Goal: Information Seeking & Learning: Check status

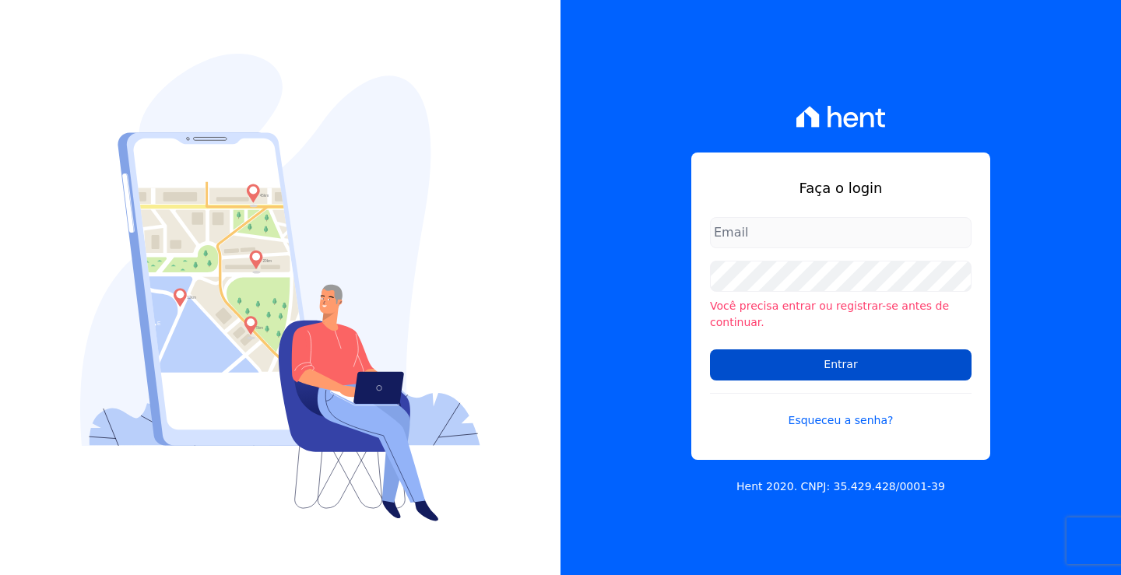
type input "loyane@jcrcob.com.br"
click at [858, 356] on input "Entrar" at bounding box center [841, 364] width 262 height 31
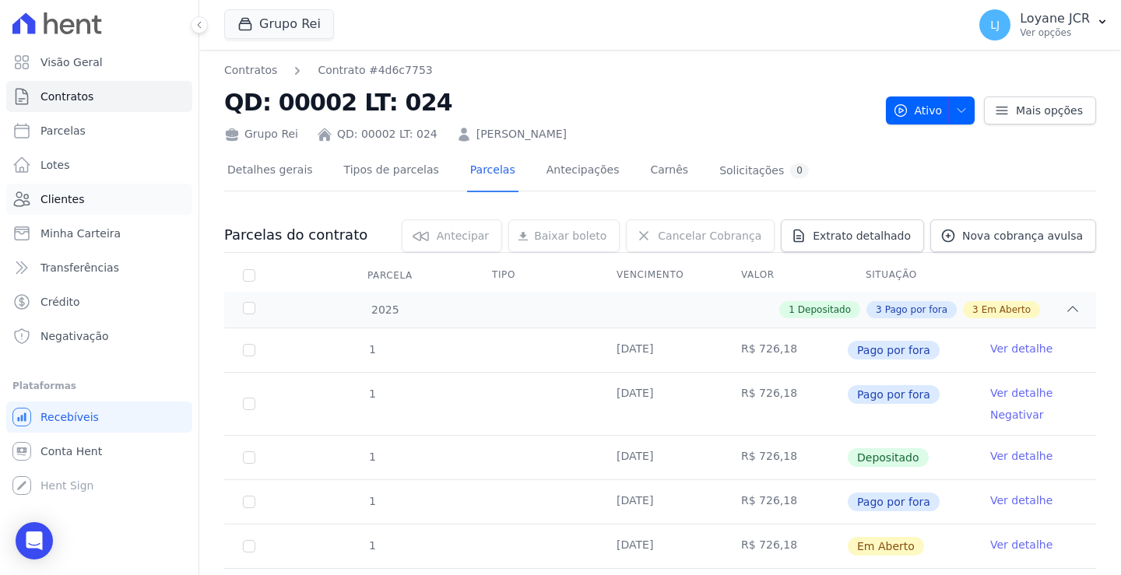
click at [67, 195] on span "Clientes" at bounding box center [62, 199] width 44 height 16
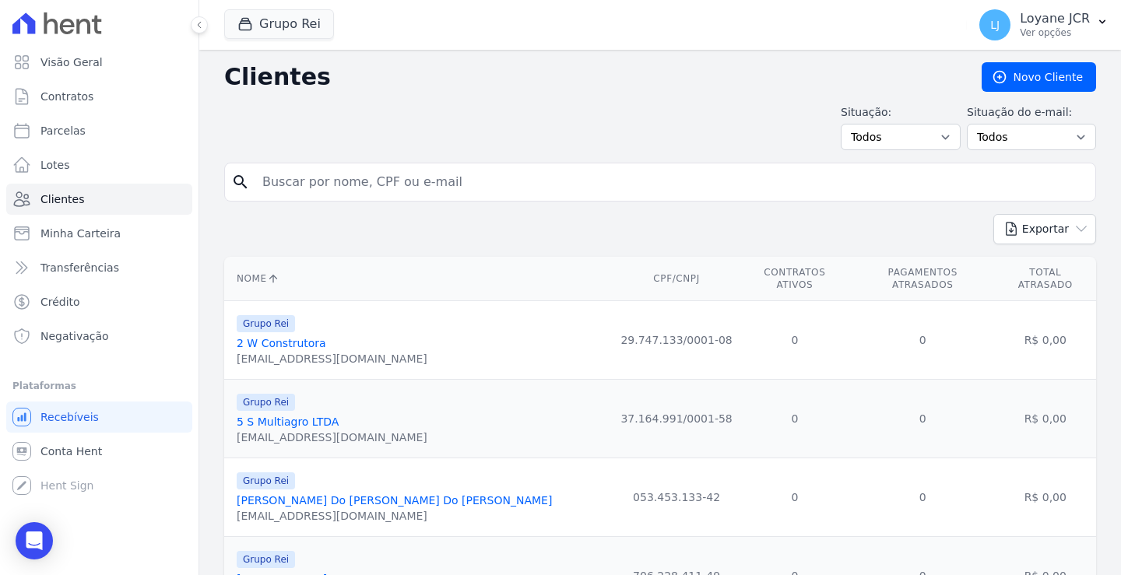
click at [292, 180] on input "search" at bounding box center [671, 182] width 836 height 31
paste input "22113"
drag, startPoint x: 303, startPoint y: 184, endPoint x: 263, endPoint y: 191, distance: 40.2
click at [263, 191] on input "22113" at bounding box center [671, 182] width 836 height 31
paste input "[PERSON_NAME] DO [PERSON_NAME]"
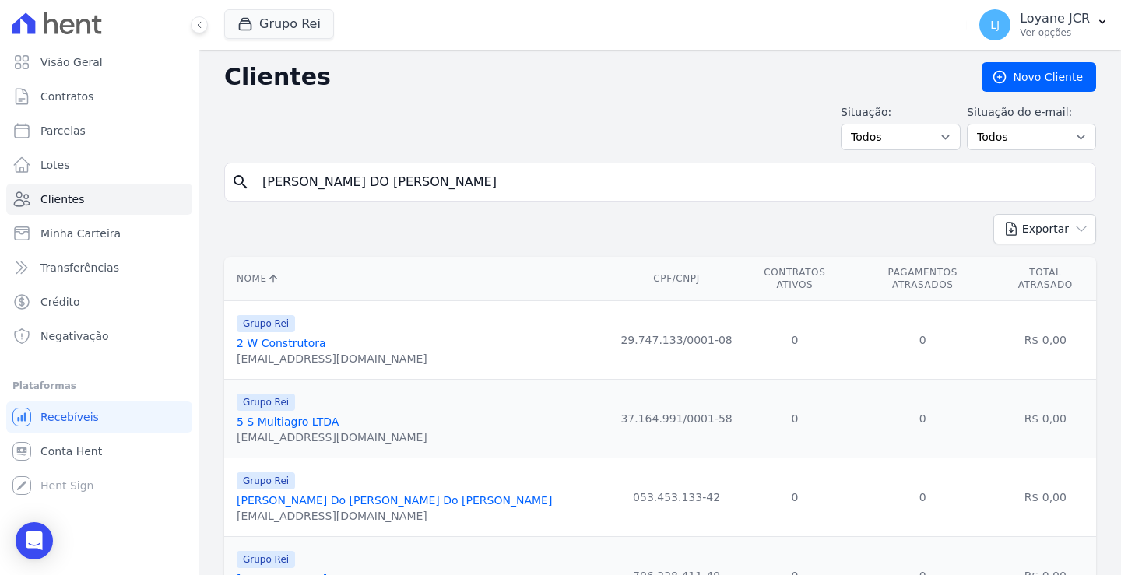
type input "[PERSON_NAME] DO [PERSON_NAME]"
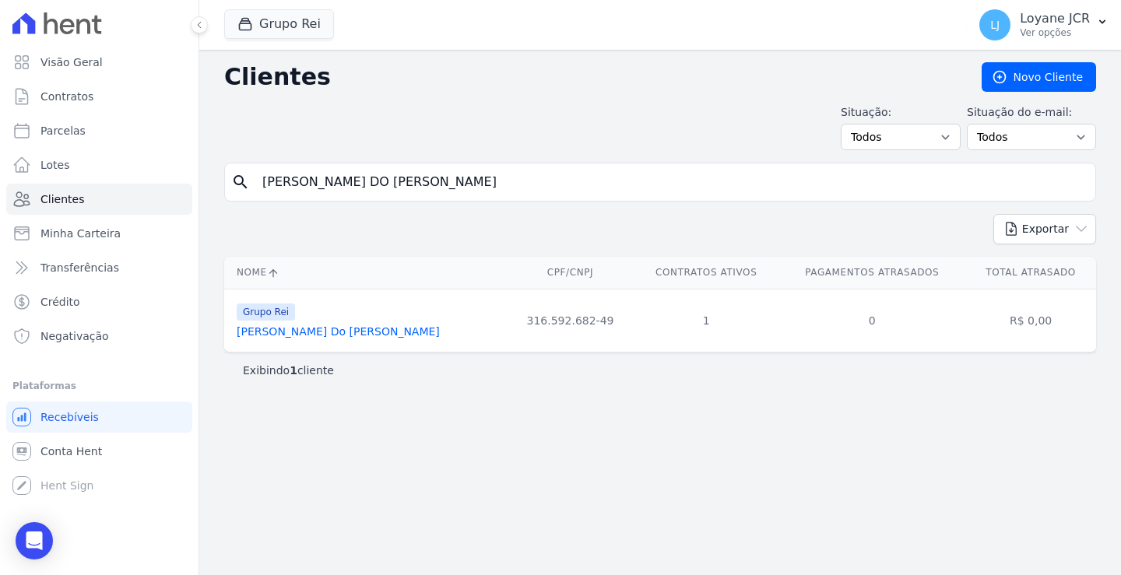
click at [272, 332] on link "[PERSON_NAME] Do [PERSON_NAME]" at bounding box center [338, 331] width 203 height 12
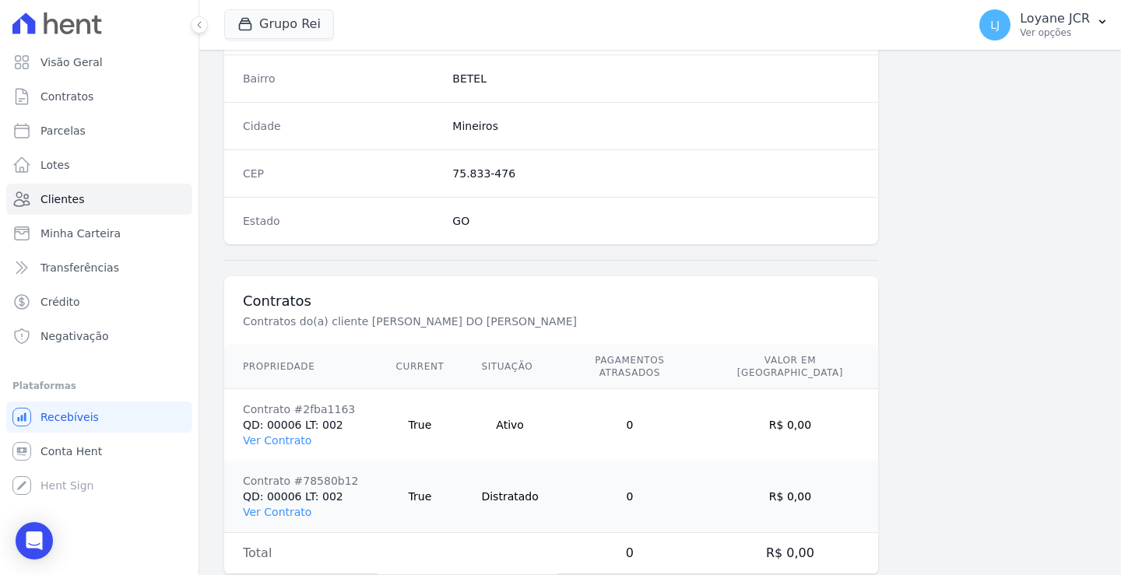
scroll to position [953, 0]
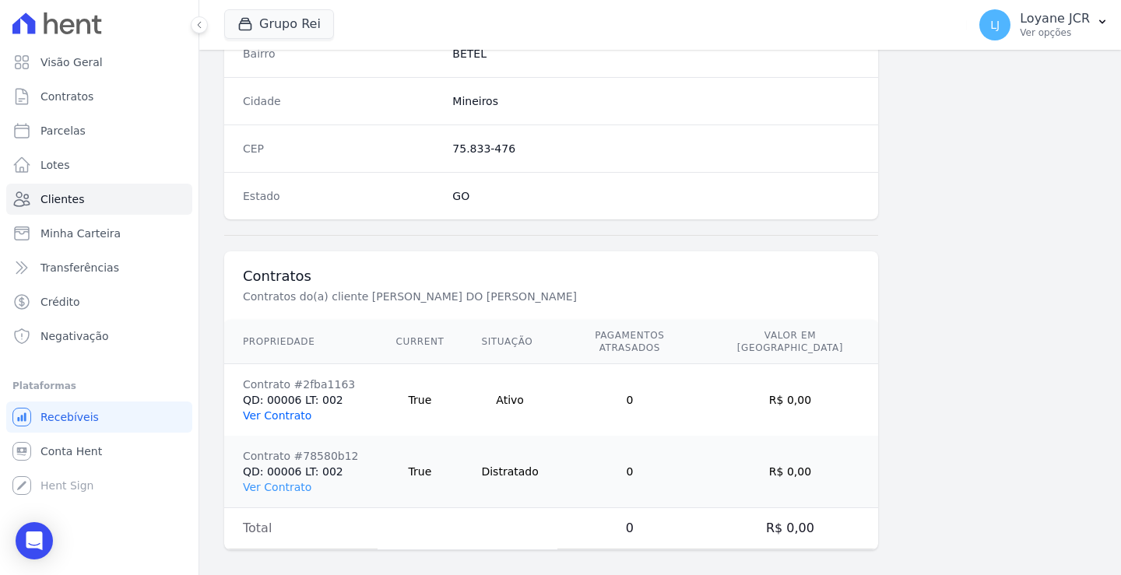
click at [271, 409] on link "Ver Contrato" at bounding box center [277, 415] width 68 height 12
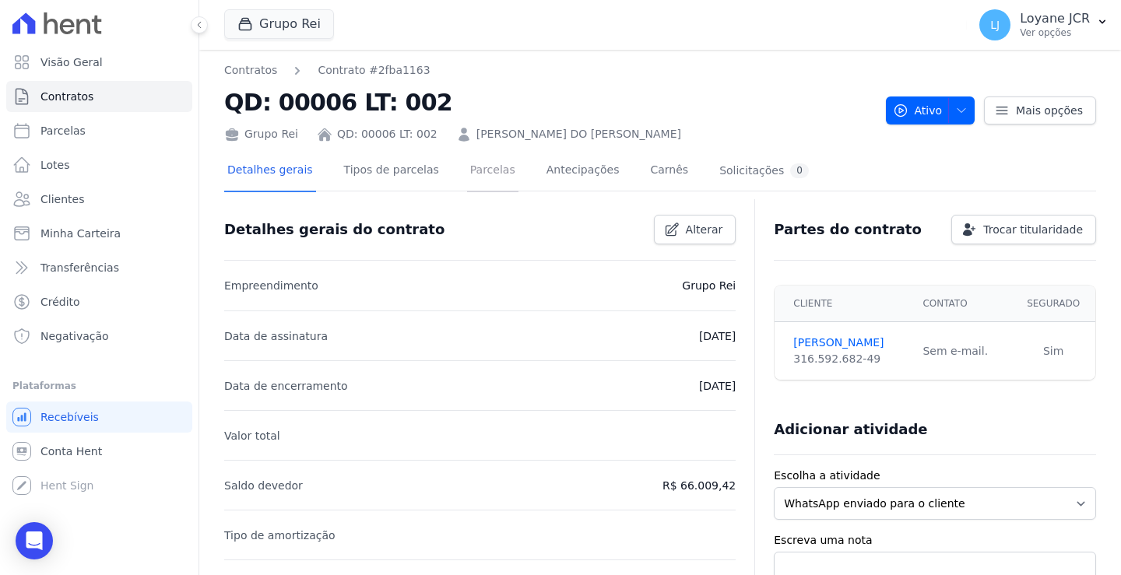
click at [472, 174] on link "Parcelas" at bounding box center [492, 171] width 51 height 41
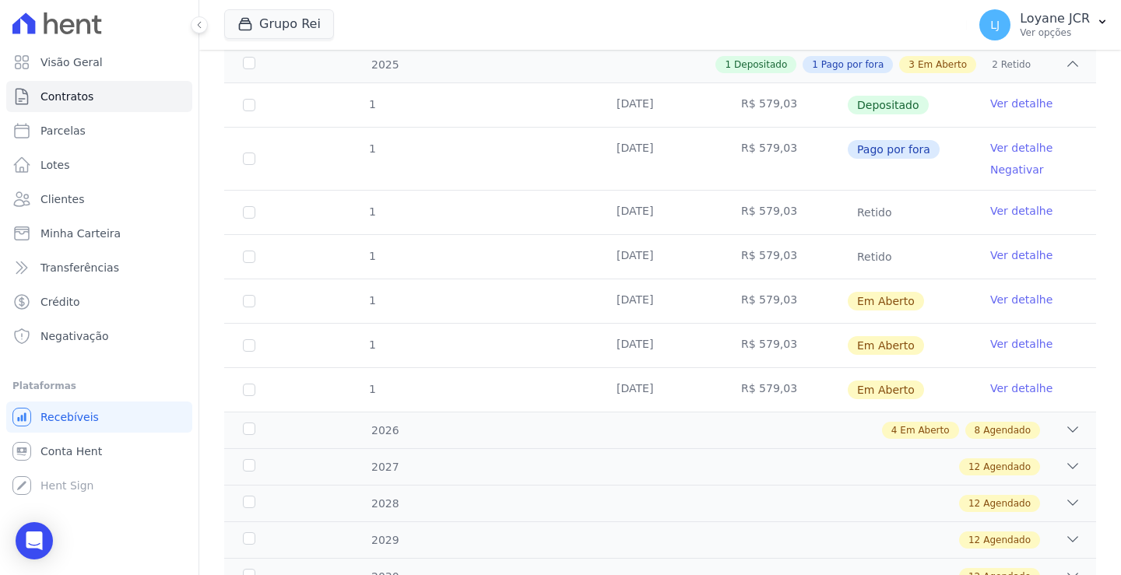
scroll to position [156, 0]
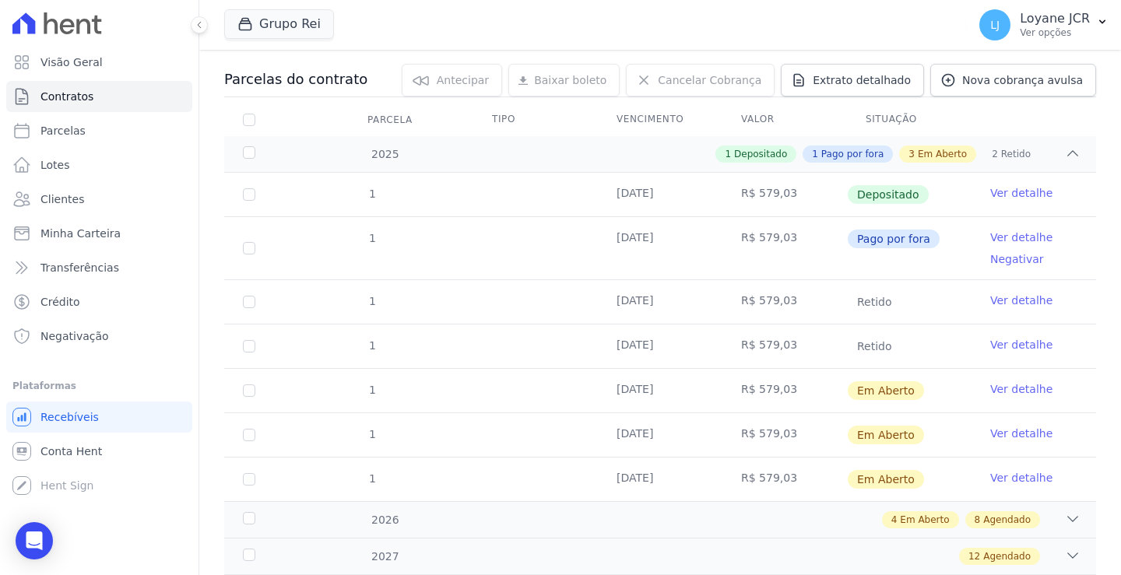
click at [1016, 234] on link "Ver detalhe" at bounding box center [1021, 238] width 62 height 16
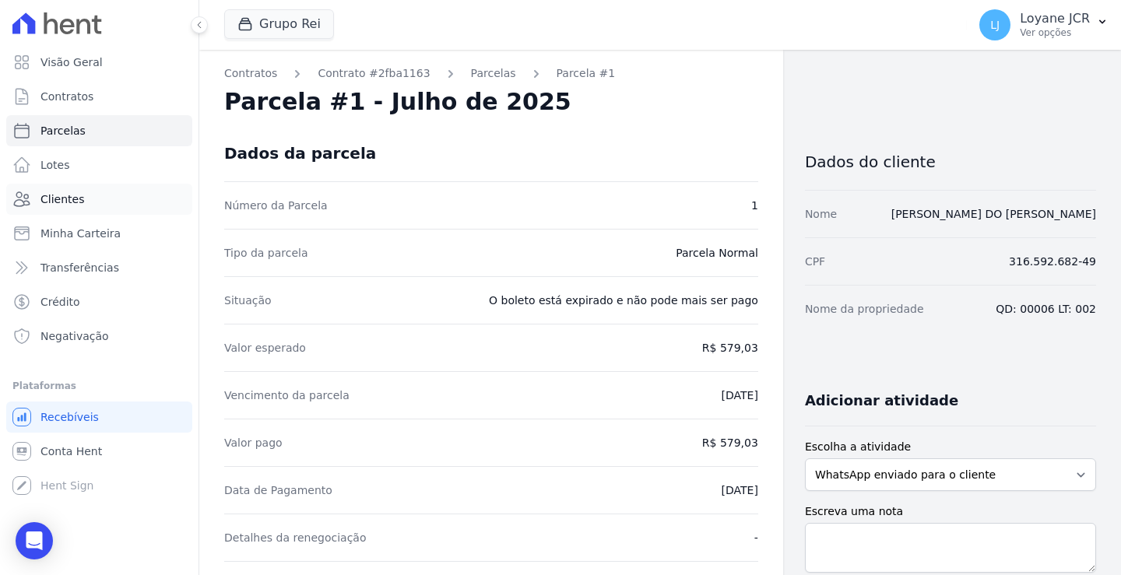
click at [61, 196] on span "Clientes" at bounding box center [62, 199] width 44 height 16
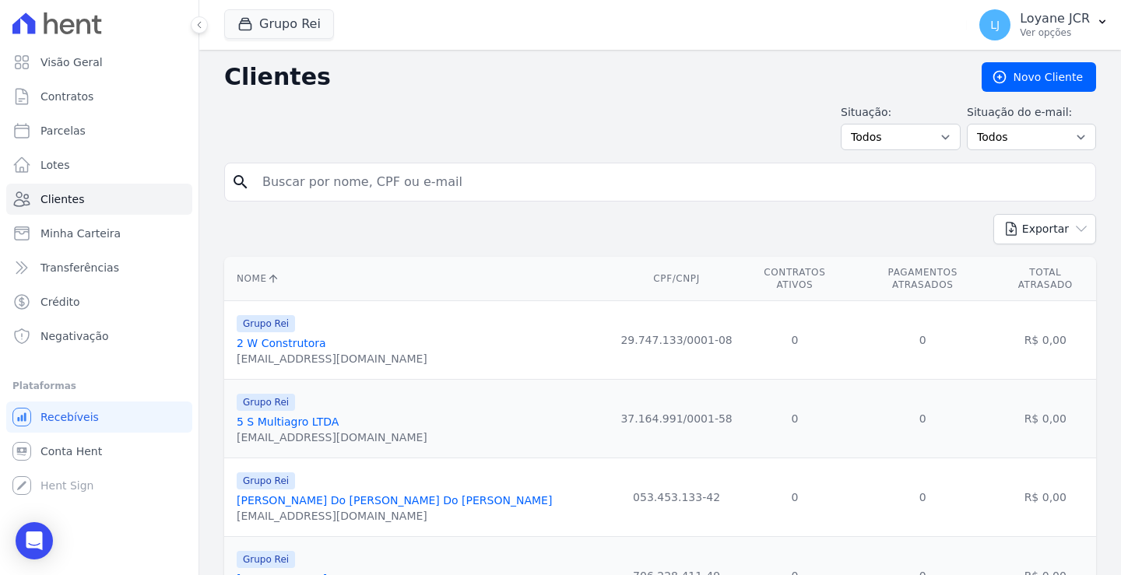
click at [388, 185] on input "search" at bounding box center [671, 182] width 836 height 31
paste input "22113"
drag, startPoint x: 339, startPoint y: 184, endPoint x: 253, endPoint y: 186, distance: 86.4
click at [254, 186] on input "22113" at bounding box center [671, 182] width 836 height 31
paste input "[PERSON_NAME] DO [PERSON_NAME]"
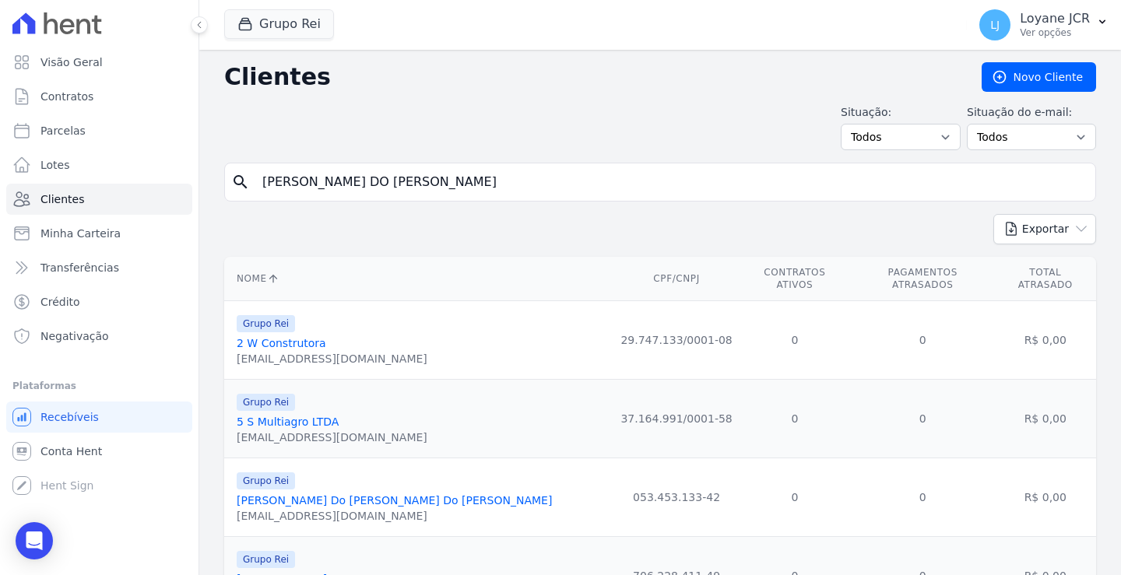
type input "[PERSON_NAME] DO [PERSON_NAME]"
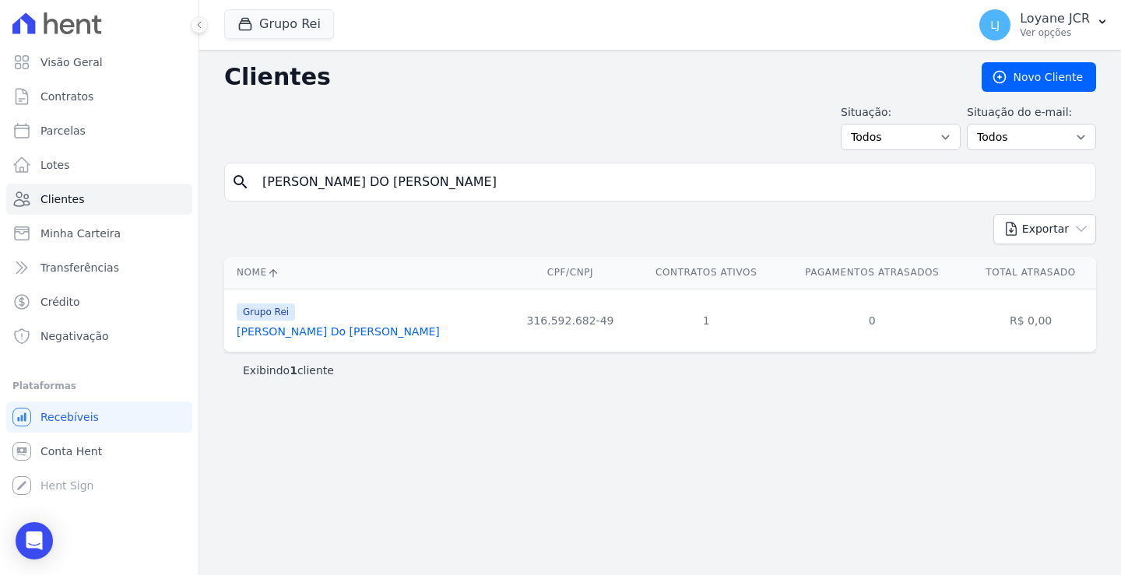
click at [315, 333] on link "[PERSON_NAME] Do [PERSON_NAME]" at bounding box center [338, 331] width 203 height 12
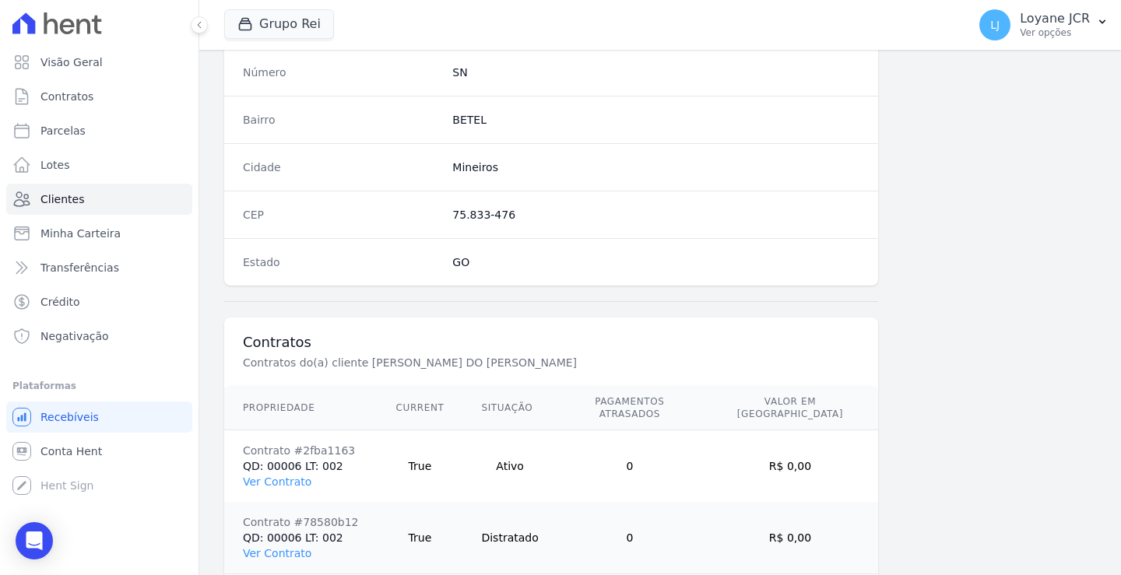
scroll to position [953, 0]
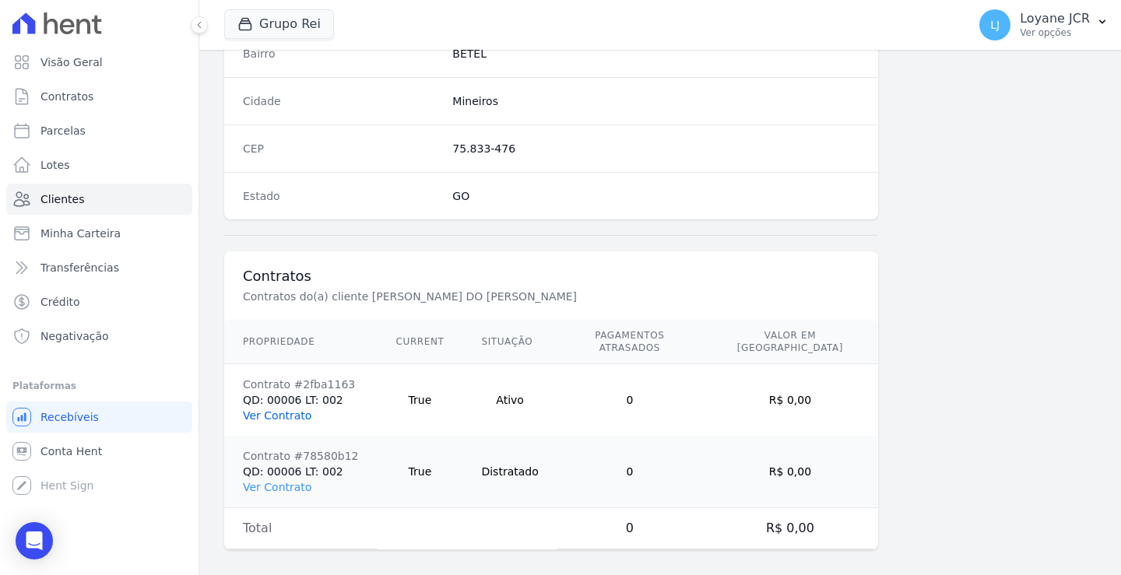
click at [287, 409] on link "Ver Contrato" at bounding box center [277, 415] width 68 height 12
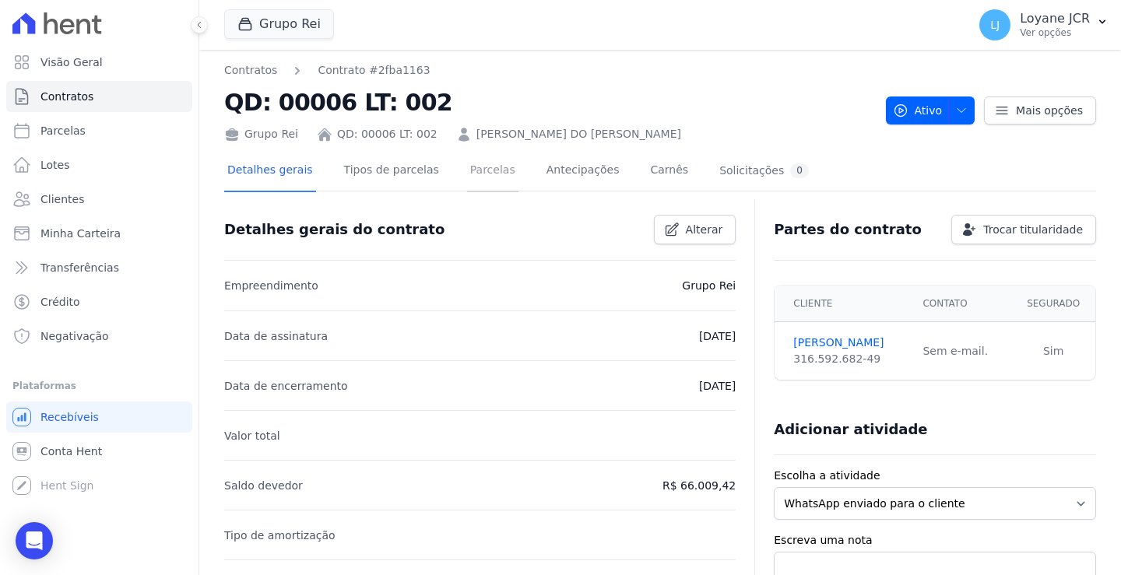
click at [479, 169] on link "Parcelas" at bounding box center [492, 171] width 51 height 41
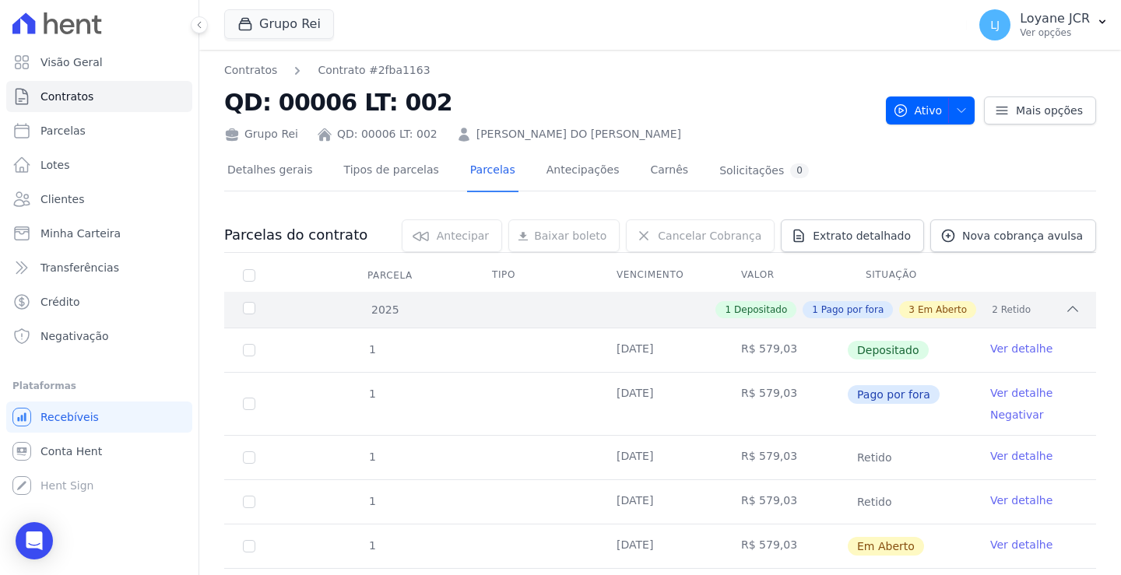
click at [246, 308] on div "2025" at bounding box center [277, 310] width 75 height 16
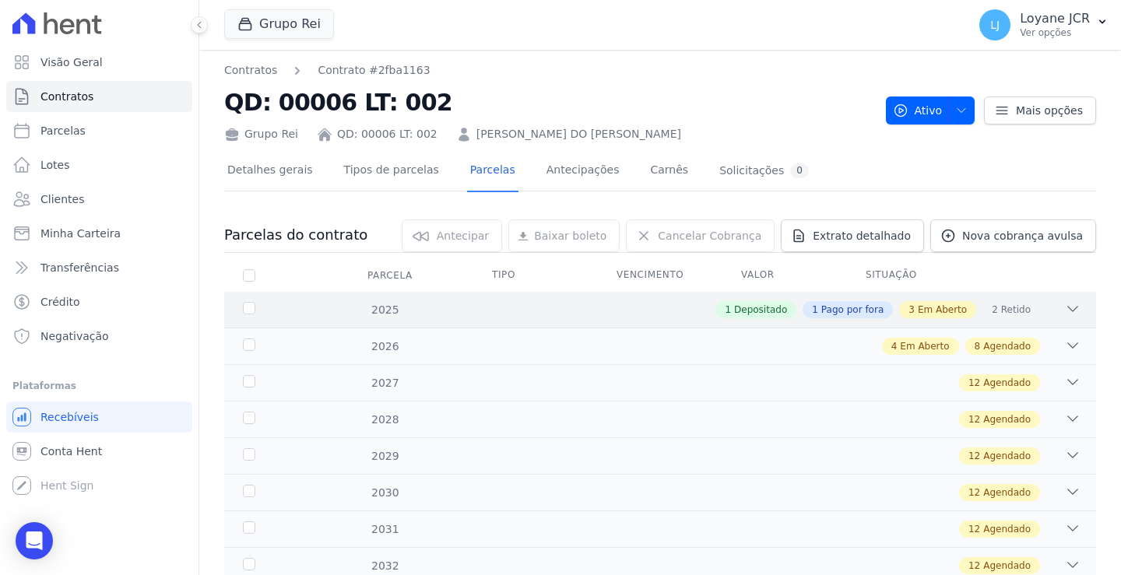
click at [1065, 307] on icon at bounding box center [1073, 309] width 16 height 16
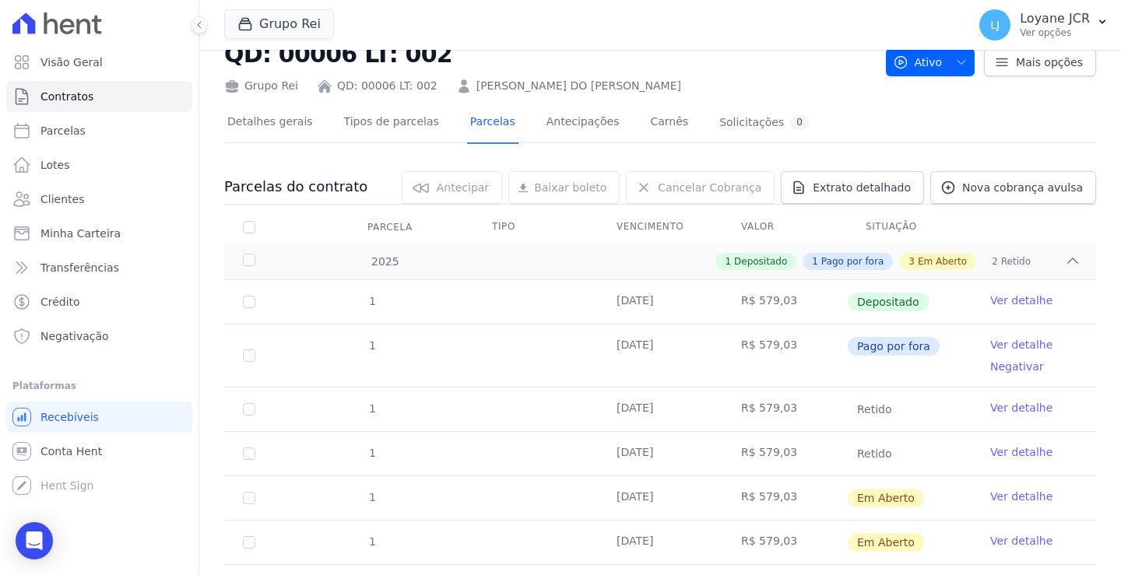
scroll to position [78, 0]
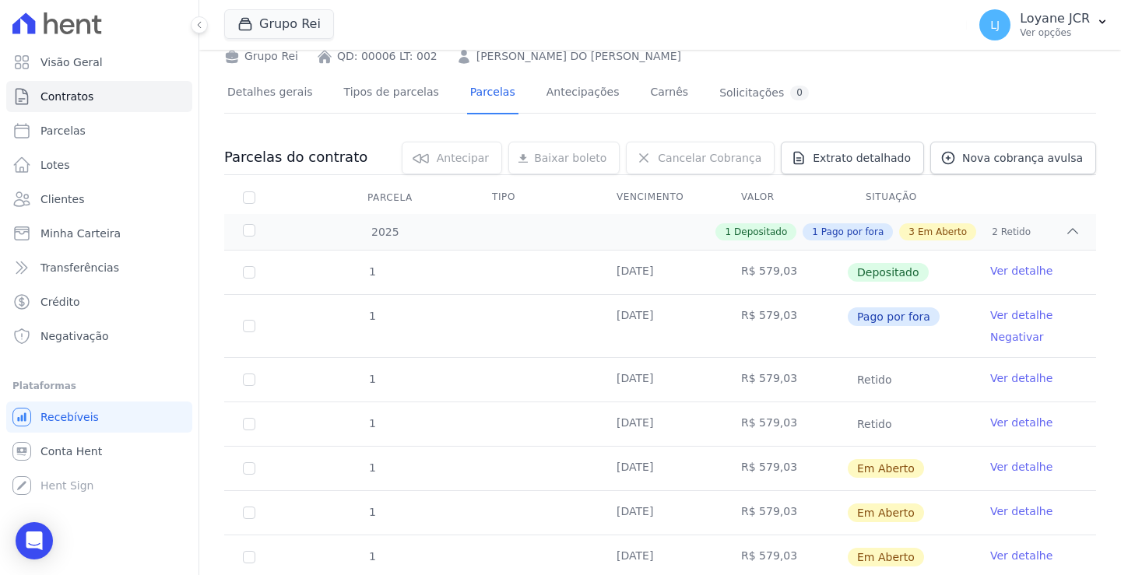
click at [999, 315] on link "Ver detalhe" at bounding box center [1021, 315] width 62 height 16
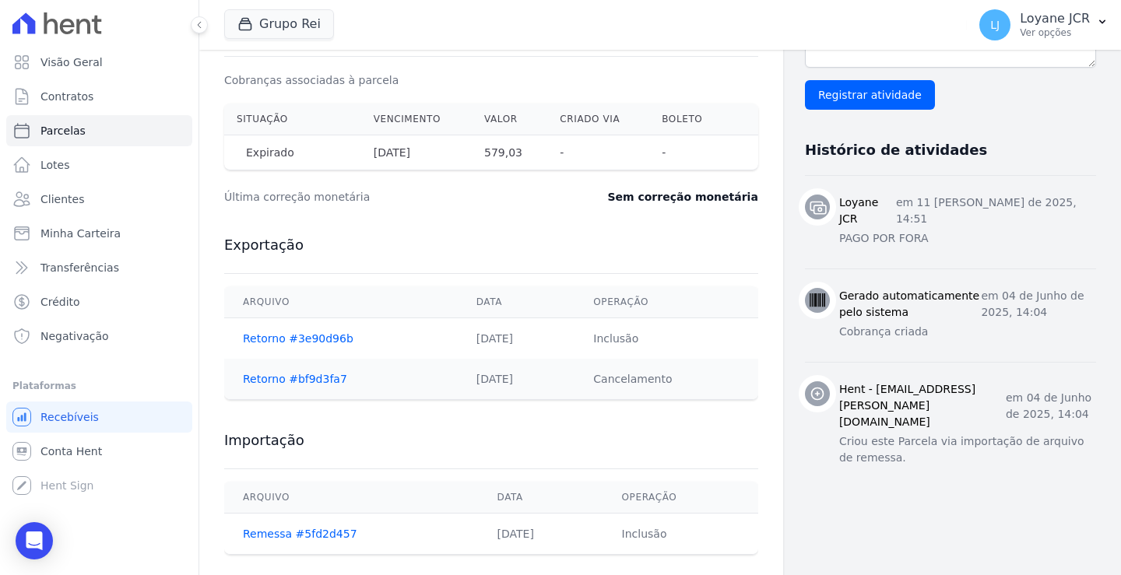
scroll to position [528, 0]
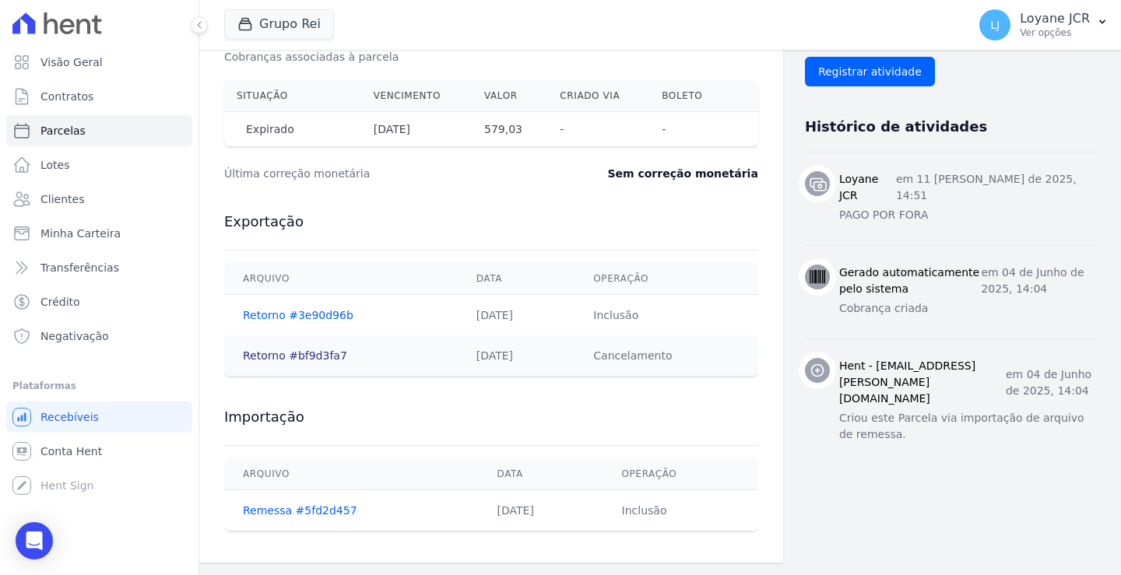
click at [269, 357] on link "Retorno #bf9d3fa7" at bounding box center [295, 355] width 104 height 12
